Goal: Information Seeking & Learning: Learn about a topic

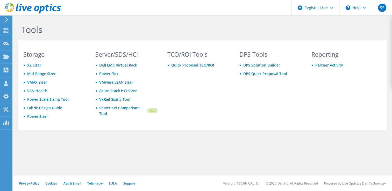
click at [7, 21] on icon at bounding box center [7, 19] width 4 height 5
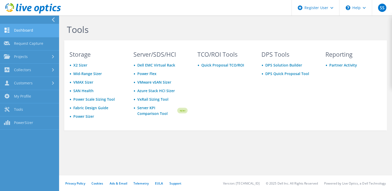
click at [27, 31] on link "Dashboard" at bounding box center [29, 30] width 59 height 13
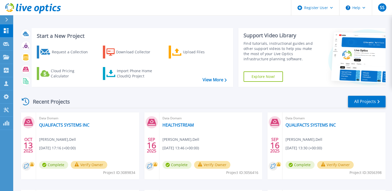
click at [5, 17] on div at bounding box center [9, 19] width 8 height 9
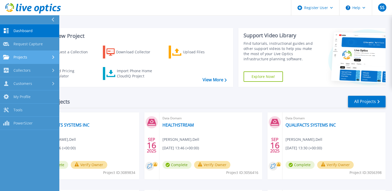
click at [48, 59] on div "Projects" at bounding box center [29, 57] width 53 height 5
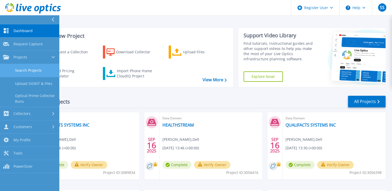
click at [42, 67] on link "Search Projects" at bounding box center [29, 70] width 59 height 13
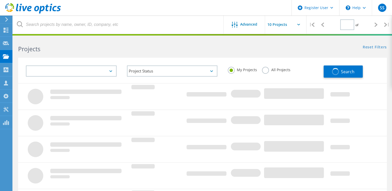
type input "1"
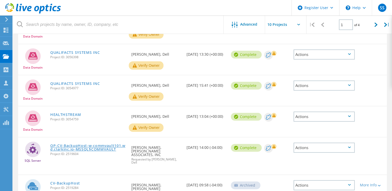
scroll to position [192, 0]
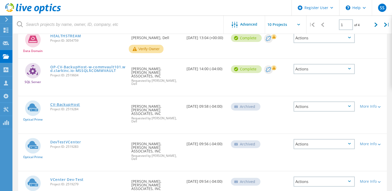
click at [63, 103] on link "CV-BackupHost" at bounding box center [65, 105] width 30 height 4
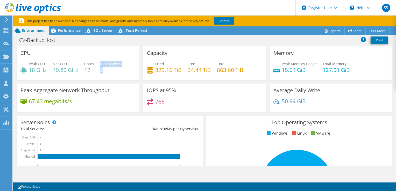
drag, startPoint x: 114, startPoint y: 71, endPoint x: 100, endPoint y: 63, distance: 15.4
click at [100, 63] on div "CPU Sockets 2" at bounding box center [110, 67] width 21 height 12
drag, startPoint x: 100, startPoint y: 63, endPoint x: 94, endPoint y: 53, distance: 12.0
click at [94, 53] on div "CPU Peak CPU 18 GHz Net CPU 40.80 GHz Cores 12 CPU Sockets 2" at bounding box center [78, 63] width 123 height 34
drag, startPoint x: 106, startPoint y: 72, endPoint x: 101, endPoint y: 64, distance: 9.1
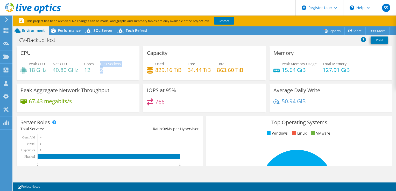
click at [101, 64] on div "CPU Sockets 2" at bounding box center [110, 67] width 21 height 12
click at [128, 53] on div "CPU Peak CPU 18 GHz Net CPU 40.80 GHz Cores 12 CPU Sockets 2" at bounding box center [78, 63] width 123 height 34
drag, startPoint x: 110, startPoint y: 71, endPoint x: 103, endPoint y: 65, distance: 9.4
click at [103, 65] on div "CPU Sockets 2" at bounding box center [110, 67] width 21 height 12
drag, startPoint x: 103, startPoint y: 65, endPoint x: 166, endPoint y: 59, distance: 64.3
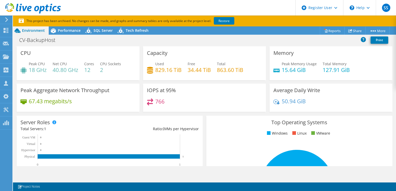
click at [166, 59] on div "Capacity Used 829.16 TiB Free 34.44 TiB Total 863.60 TiB" at bounding box center [204, 63] width 123 height 34
drag, startPoint x: 114, startPoint y: 72, endPoint x: 100, endPoint y: 62, distance: 17.0
click at [100, 62] on div "CPU Sockets 2" at bounding box center [110, 67] width 21 height 12
drag, startPoint x: 100, startPoint y: 62, endPoint x: 134, endPoint y: 59, distance: 33.5
click at [134, 59] on div "CPU Peak CPU 18 GHz Net CPU 40.80 GHz Cores 12 CPU Sockets 2" at bounding box center [78, 63] width 123 height 34
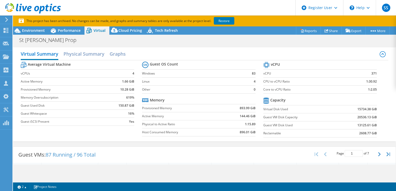
select select "USD"
click at [34, 30] on span "Environment" at bounding box center [33, 30] width 23 height 5
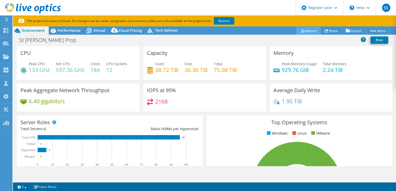
click at [307, 28] on link "Reports" at bounding box center [308, 31] width 25 height 8
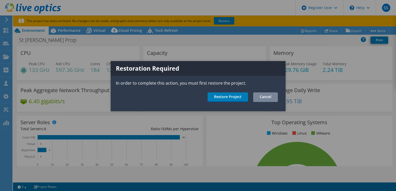
click at [265, 95] on link "Cancel" at bounding box center [265, 97] width 25 height 10
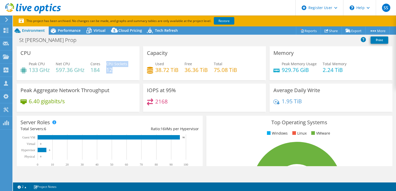
drag, startPoint x: 106, startPoint y: 69, endPoint x: 115, endPoint y: 68, distance: 8.8
click at [115, 68] on div "Peak CPU 133 GHz Net CPU 597.36 GHz Cores 184 CPU Sockets 12" at bounding box center [77, 69] width 115 height 17
drag, startPoint x: 115, startPoint y: 68, endPoint x: 120, endPoint y: 72, distance: 6.4
click at [120, 72] on h4 "12" at bounding box center [116, 70] width 21 height 6
click at [116, 72] on h4 "12" at bounding box center [116, 70] width 21 height 6
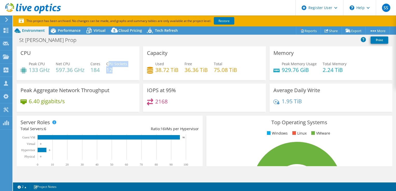
drag, startPoint x: 116, startPoint y: 72, endPoint x: 108, endPoint y: 63, distance: 12.3
click at [108, 63] on div "CPU Sockets 12" at bounding box center [116, 67] width 21 height 12
drag, startPoint x: 108, startPoint y: 63, endPoint x: 101, endPoint y: 60, distance: 7.8
click at [101, 60] on div "CPU Peak CPU 133 GHz Net CPU 597.36 GHz Cores 184 CPU Sockets 12" at bounding box center [78, 63] width 123 height 34
drag, startPoint x: 107, startPoint y: 63, endPoint x: 113, endPoint y: 71, distance: 9.5
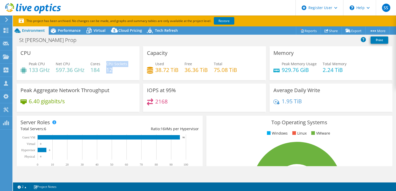
click at [113, 71] on div "CPU Sockets 12" at bounding box center [116, 67] width 21 height 12
drag, startPoint x: 113, startPoint y: 71, endPoint x: 116, endPoint y: 73, distance: 3.8
click at [116, 73] on div "Peak CPU 133 GHz Net CPU 597.36 GHz Cores 184 CPU Sockets 12" at bounding box center [77, 69] width 115 height 17
click at [121, 69] on h4 "12" at bounding box center [116, 70] width 21 height 6
click at [4, 21] on div at bounding box center [6, 19] width 6 height 5
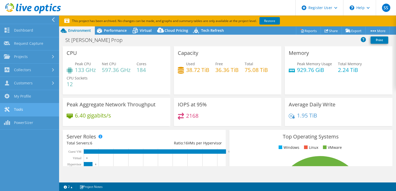
click at [33, 106] on link "Tools" at bounding box center [29, 109] width 59 height 13
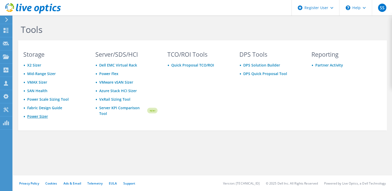
click at [34, 114] on link "Power Sizer" at bounding box center [37, 116] width 21 height 5
